Goal: Transaction & Acquisition: Purchase product/service

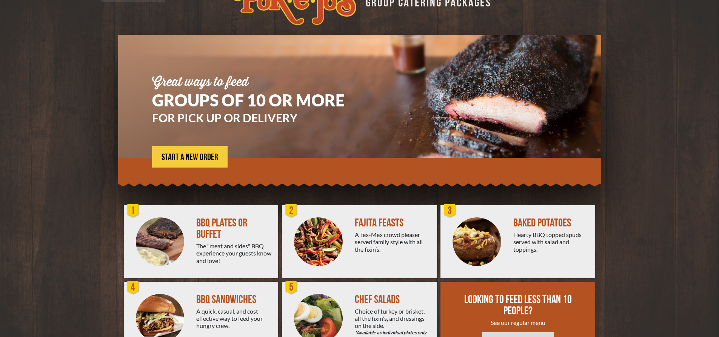
scroll to position [61, 0]
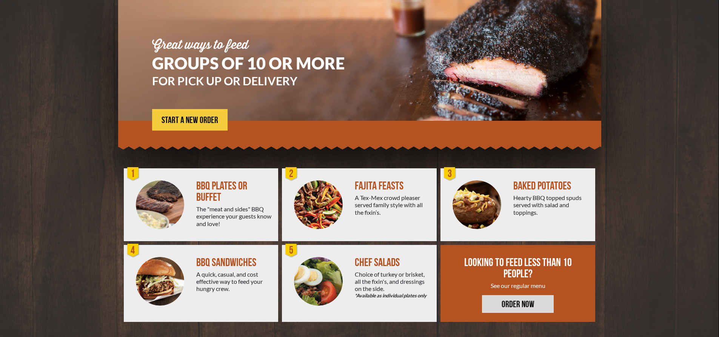
click at [225, 206] on div "The "meat and sides" BBQ experience your guests know and love!" at bounding box center [234, 216] width 76 height 22
click at [206, 126] on link "START A NEW ORDER" at bounding box center [189, 120] width 75 height 22
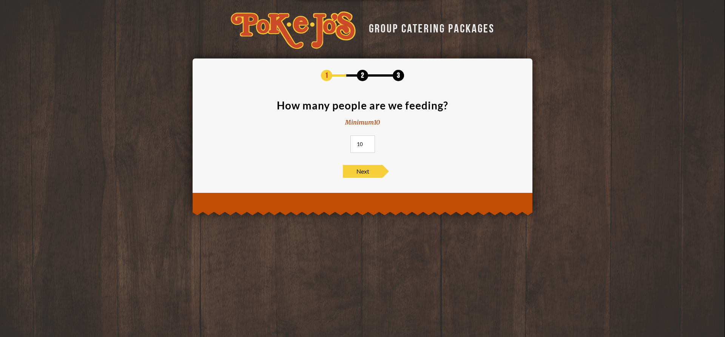
drag, startPoint x: 365, startPoint y: 149, endPoint x: 343, endPoint y: 155, distance: 22.2
click at [343, 155] on section "How many people are we feeding? Minimum 10 10" at bounding box center [362, 128] width 317 height 57
type input "25"
click at [377, 175] on span "Next" at bounding box center [363, 171] width 40 height 13
